Goal: Transaction & Acquisition: Purchase product/service

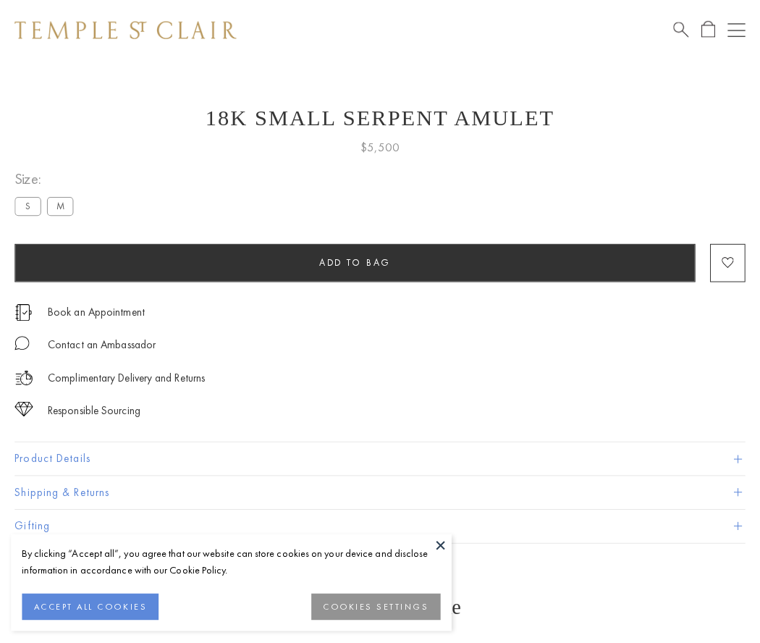
scroll to position [14, 0]
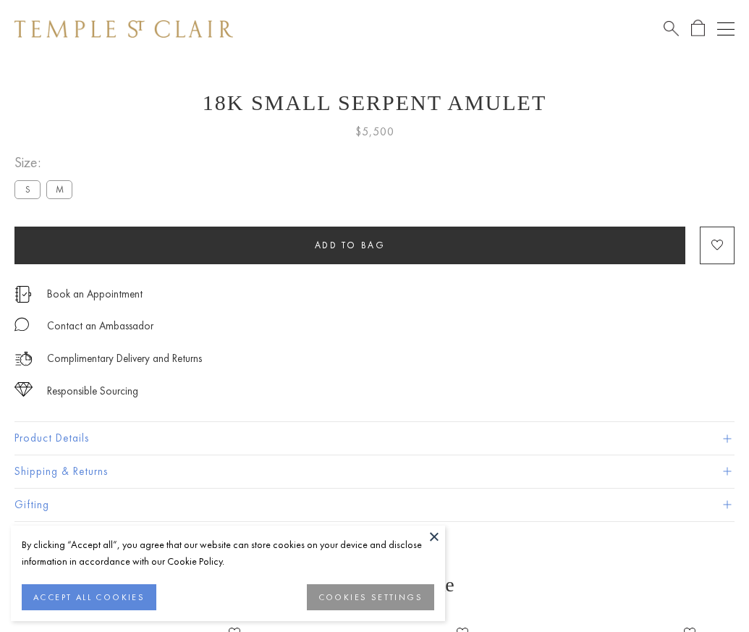
click at [350, 245] on span "Add to bag" at bounding box center [350, 245] width 71 height 12
